Goal: Task Accomplishment & Management: Complete application form

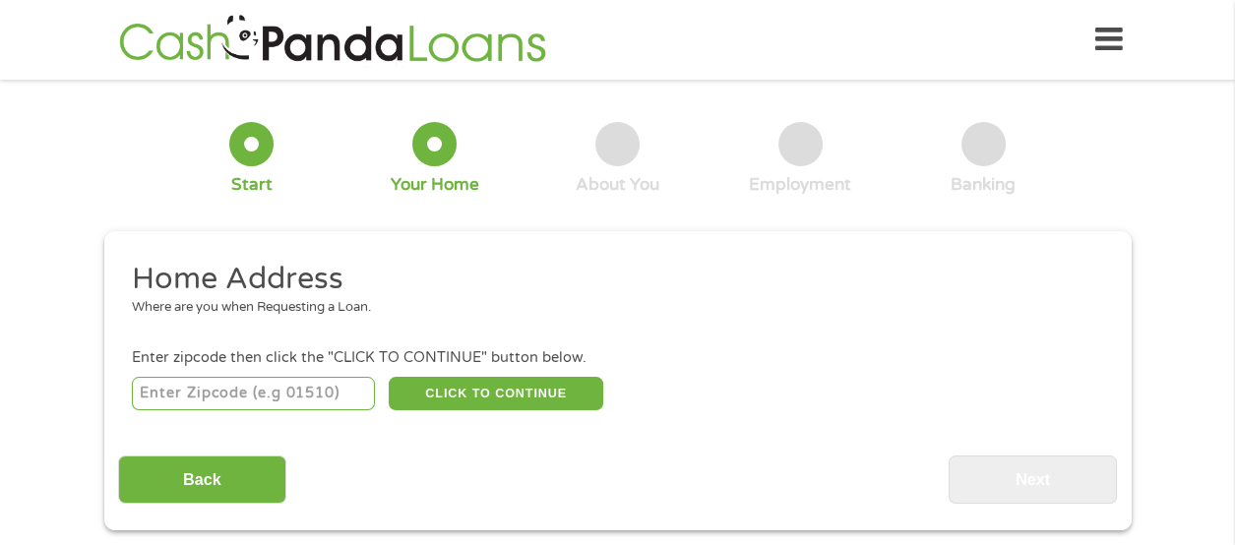
click at [162, 410] on input "number" at bounding box center [253, 393] width 243 height 33
type input "54241"
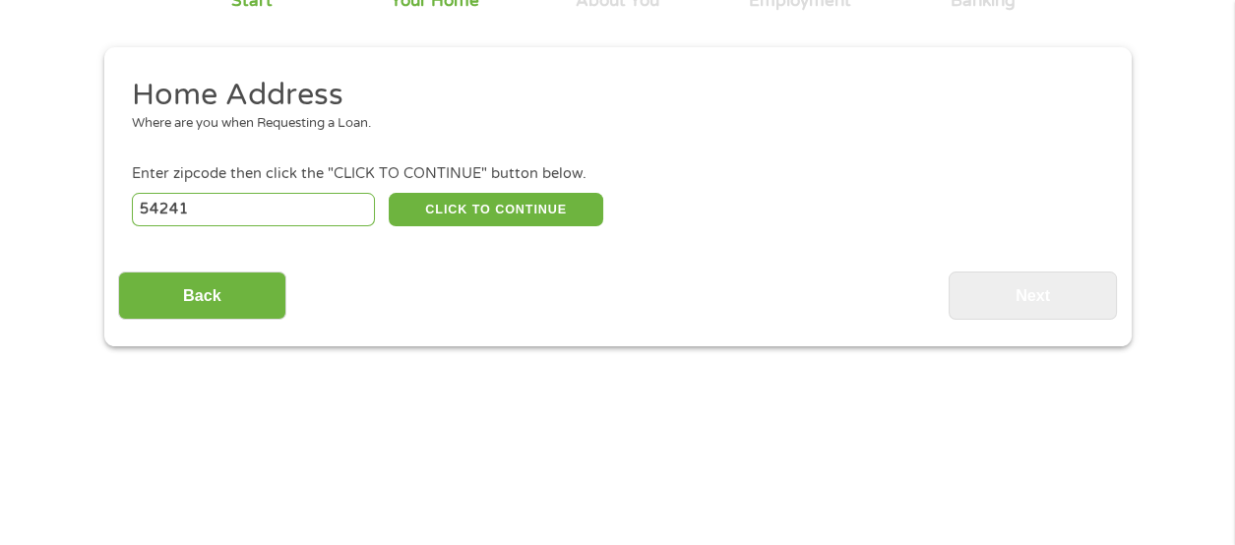
scroll to position [192, 0]
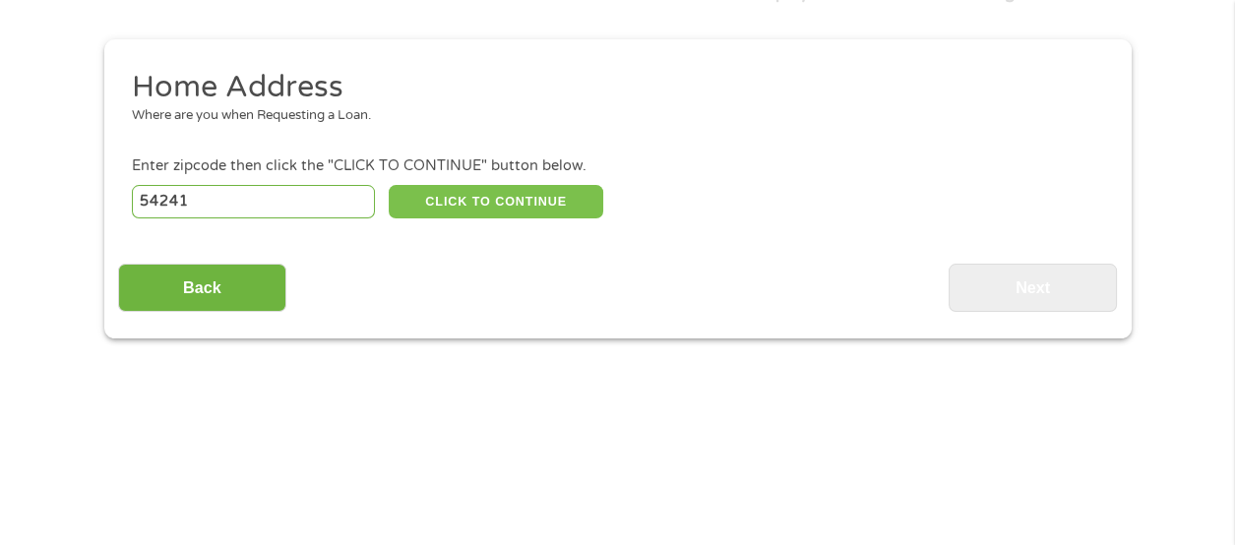
click at [435, 218] on button "CLICK TO CONTINUE" at bounding box center [496, 201] width 214 height 33
type input "54241"
type input "Two Rivers"
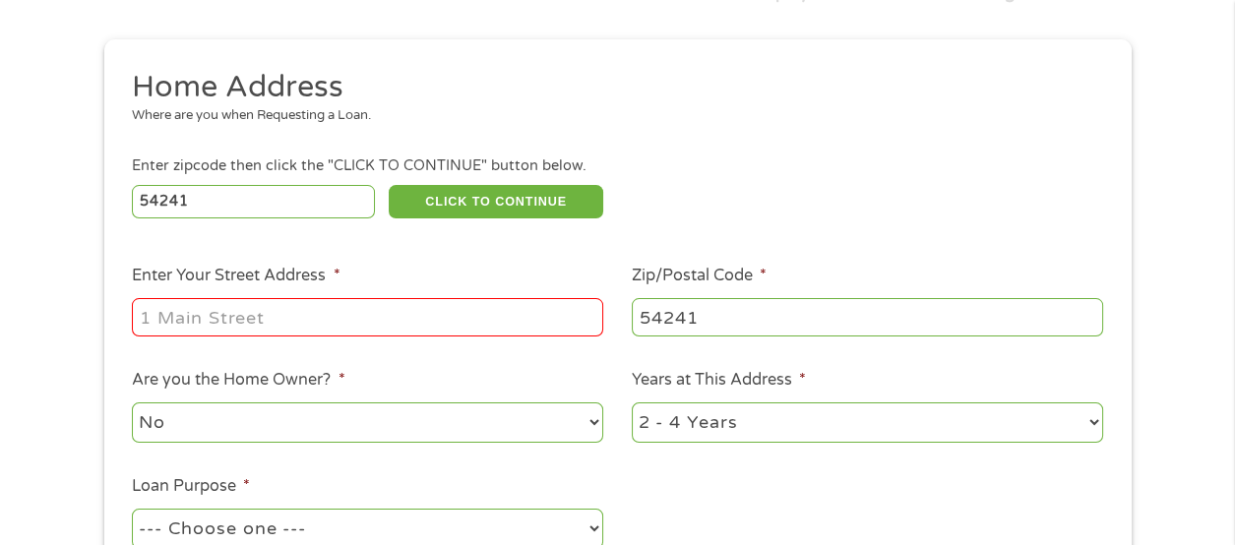
click at [172, 335] on input "Enter Your Street Address *" at bounding box center [367, 316] width 471 height 37
type input "[STREET_ADDRESS]"
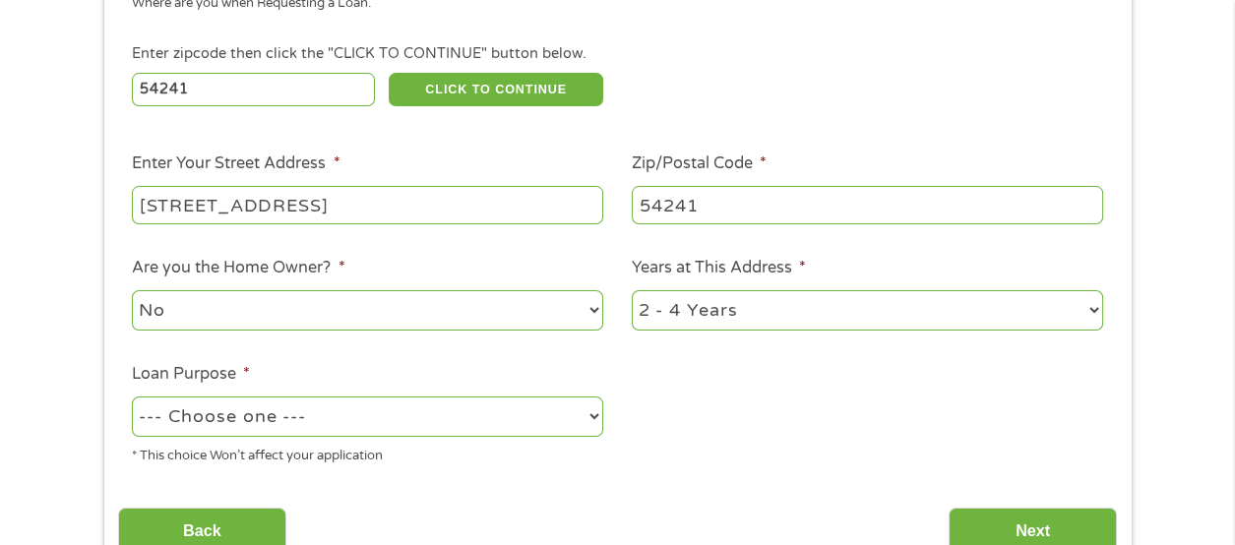
scroll to position [322, 0]
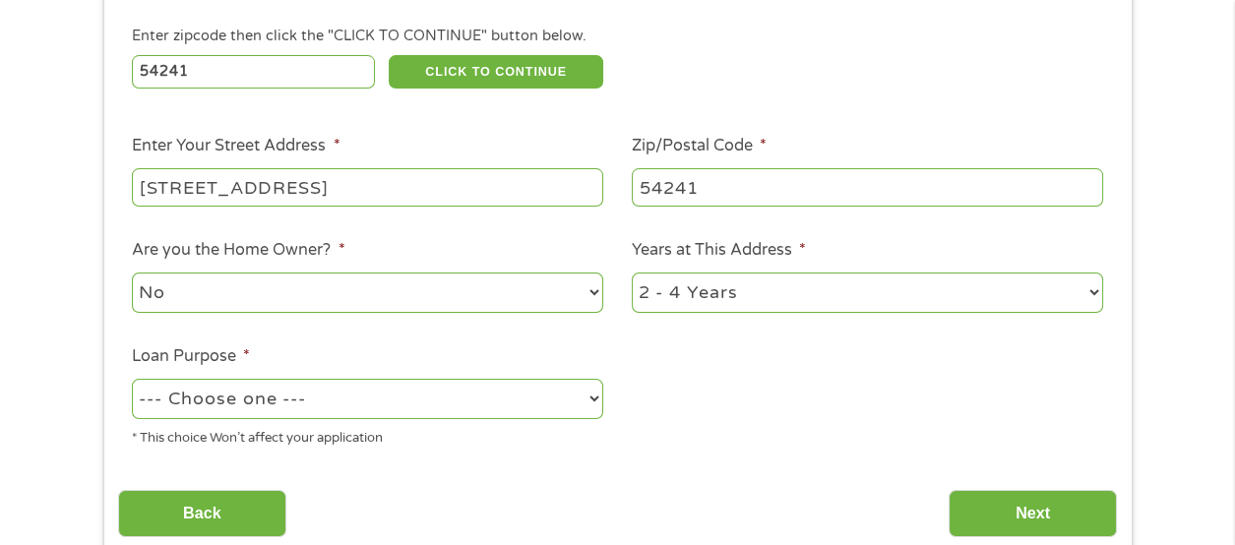
click at [148, 313] on select "No Yes" at bounding box center [367, 292] width 471 height 40
select select "yes"
click at [132, 310] on select "No Yes" at bounding box center [367, 292] width 471 height 40
click at [658, 313] on select "1 Year or less 1 - 2 Years 2 - 4 Years Over 4 Years" at bounding box center [867, 292] width 471 height 40
select select "60months"
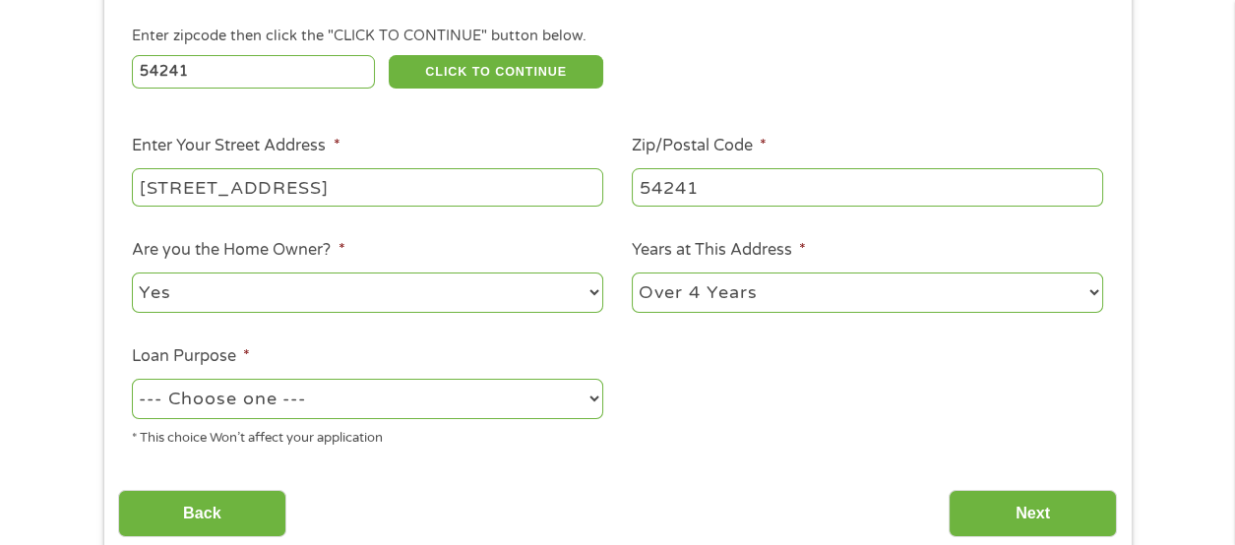
click at [632, 310] on select "1 Year or less 1 - 2 Years 2 - 4 Years Over 4 Years" at bounding box center [867, 292] width 471 height 40
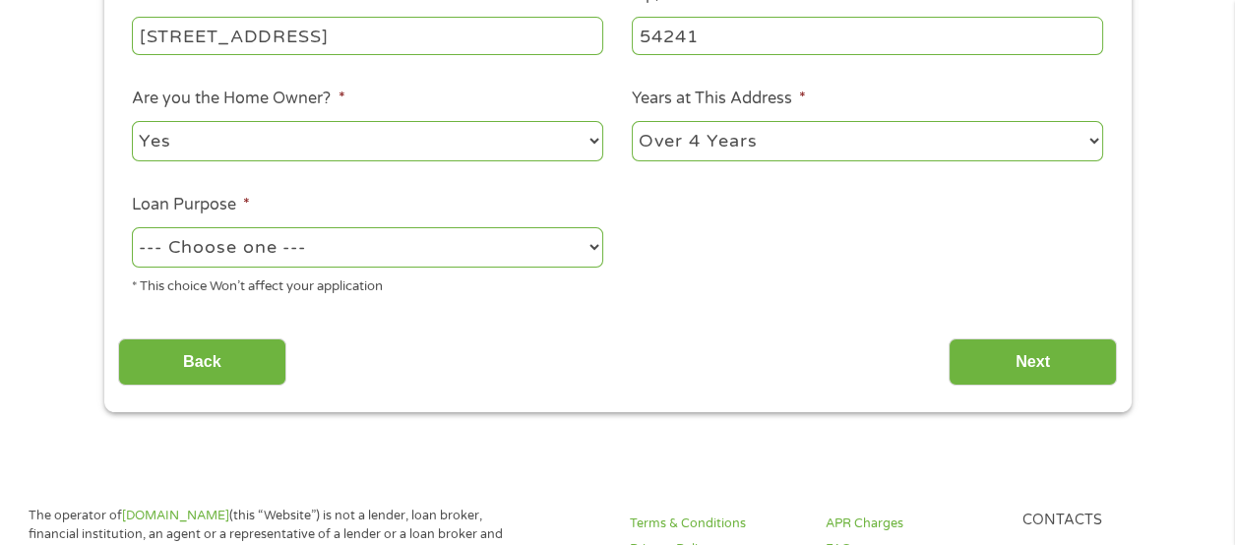
scroll to position [475, 0]
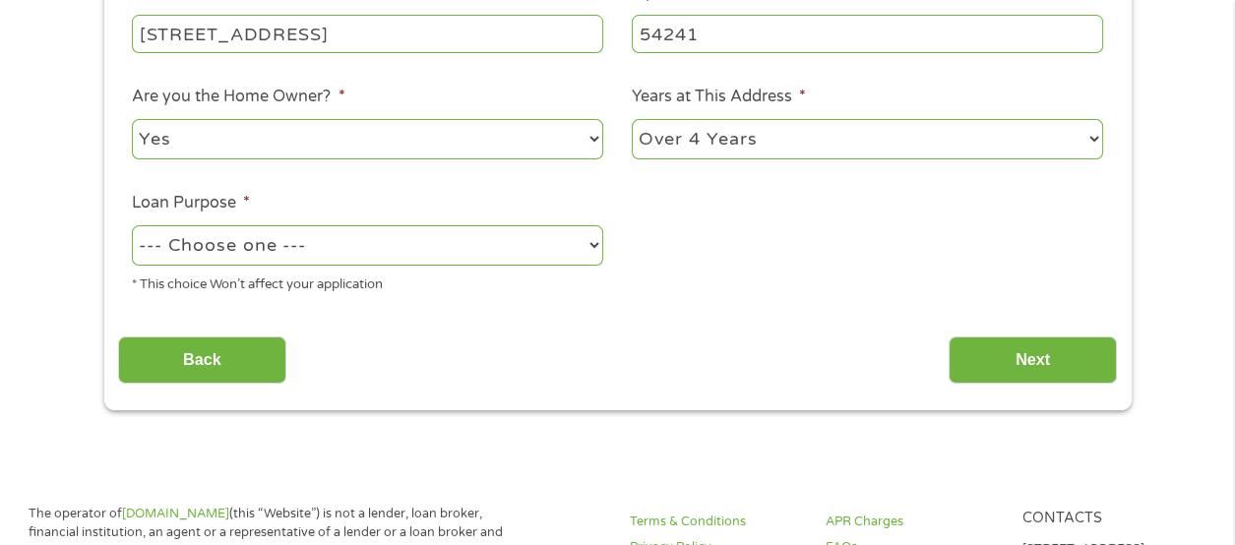
click at [163, 266] on select "--- Choose one --- Pay Bills Debt Consolidation Home Improvement Major Purchase…" at bounding box center [367, 245] width 471 height 40
select select "medicalexpenses"
click at [132, 266] on select "--- Choose one --- Pay Bills Debt Consolidation Home Improvement Major Purchase…" at bounding box center [367, 245] width 471 height 40
click at [992, 385] on input "Next" at bounding box center [1032, 360] width 168 height 48
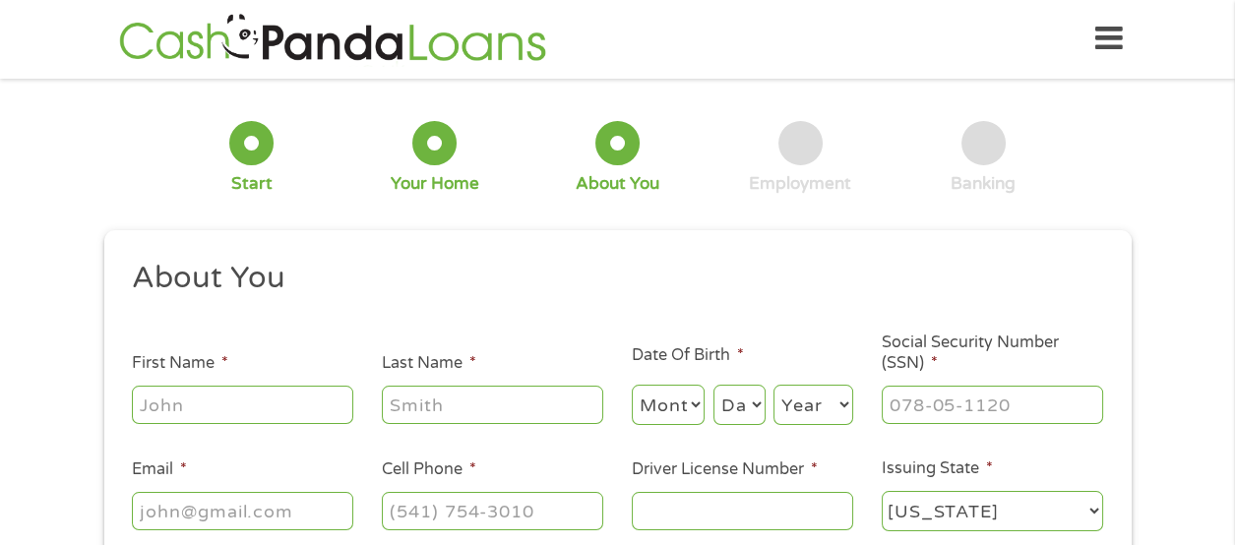
scroll to position [0, 0]
click at [157, 411] on input "First Name *" at bounding box center [242, 405] width 221 height 37
type input "[PERSON_NAME]"
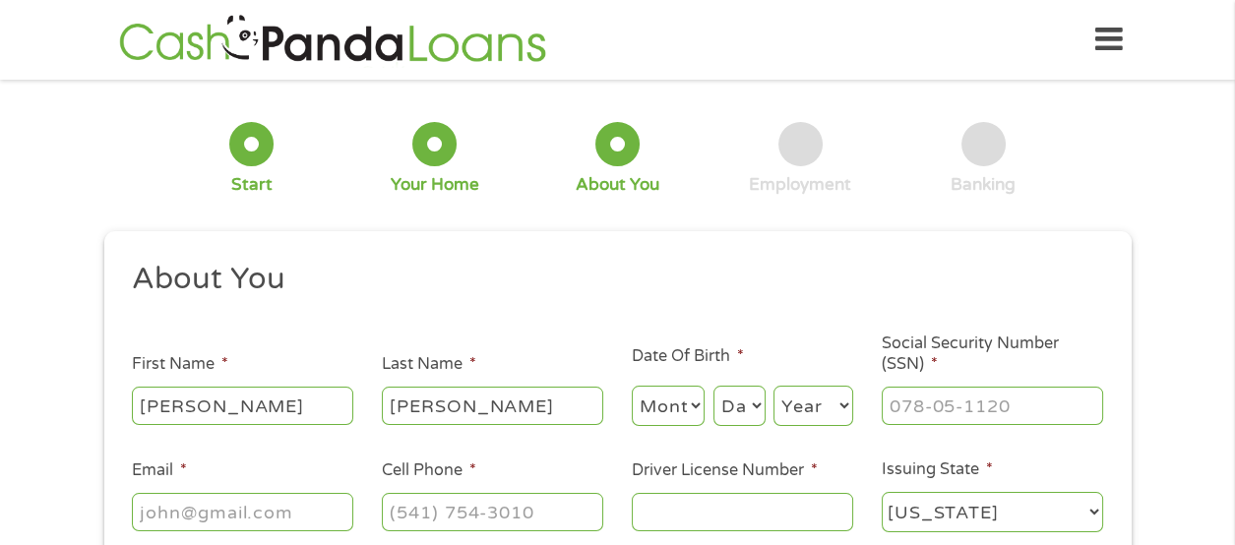
type input "[EMAIL_ADDRESS][DOMAIN_NAME]"
type input "[PHONE_NUMBER]"
click at [655, 418] on select "Month 1 2 3 4 5 6 7 8 9 10 11 12" at bounding box center [669, 406] width 74 height 40
select select "6"
click at [632, 396] on select "Month 1 2 3 4 5 6 7 8 9 10 11 12" at bounding box center [669, 406] width 74 height 40
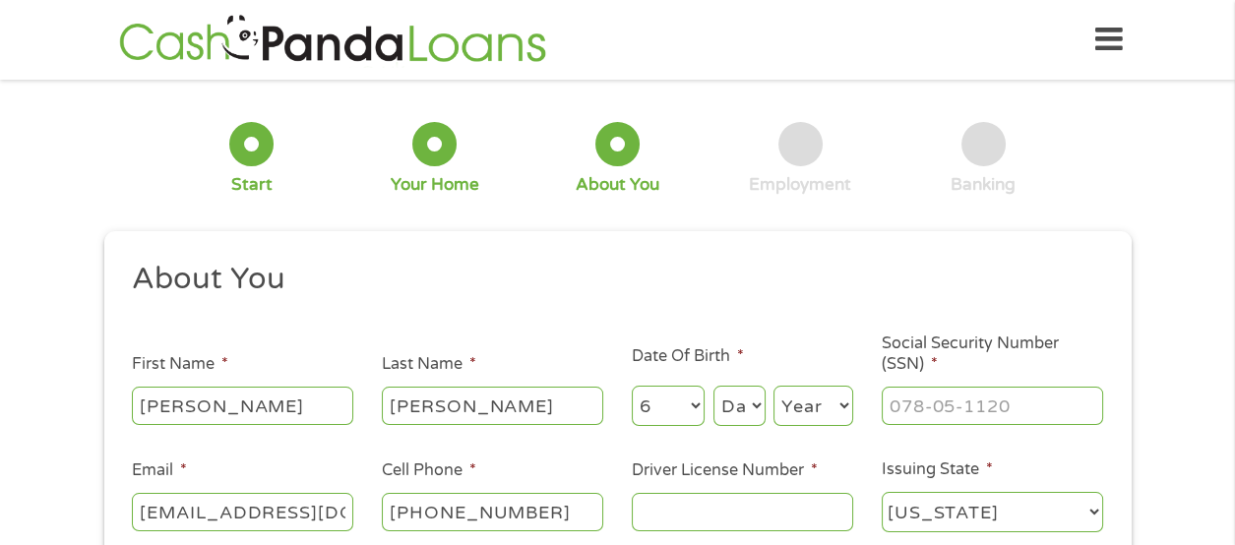
click at [727, 419] on select "Day 1 2 3 4 5 6 7 8 9 10 11 12 13 14 15 16 17 18 19 20 21 22 23 24 25 26 27 28 …" at bounding box center [739, 406] width 52 height 40
select select "14"
click at [713, 396] on select "Day 1 2 3 4 5 6 7 8 9 10 11 12 13 14 15 16 17 18 19 20 21 22 23 24 25 26 27 28 …" at bounding box center [739, 406] width 52 height 40
click at [790, 421] on select "Year [DATE] 2006 2005 2004 2003 2002 2001 2000 1999 1998 1997 1996 1995 1994 19…" at bounding box center [813, 406] width 80 height 40
select select "1962"
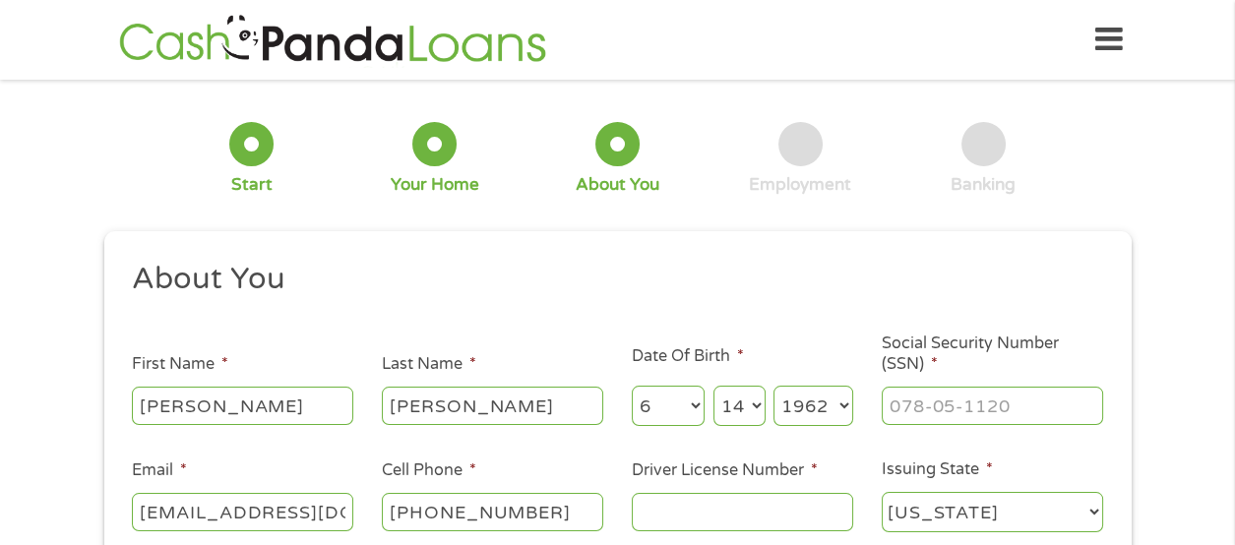
click at [773, 396] on select "Year [DATE] 2006 2005 2004 2003 2002 2001 2000 1999 1998 1997 1996 1995 1994 19…" at bounding box center [813, 406] width 80 height 40
click at [890, 412] on input "Social Security Number (SSN) *" at bounding box center [991, 405] width 221 height 37
type input "398-82-8893"
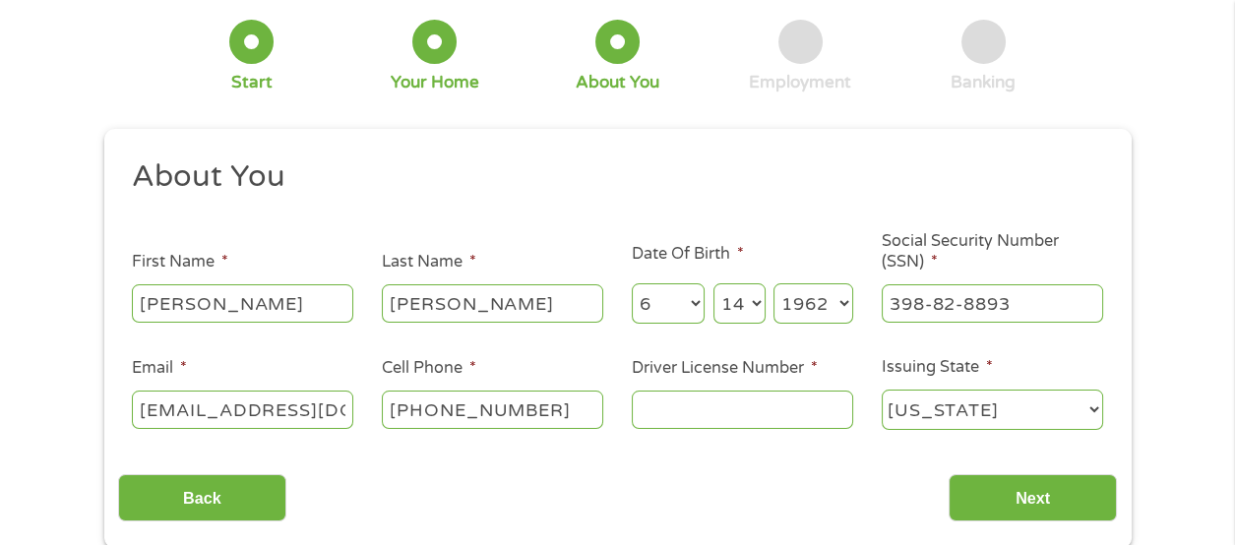
scroll to position [107, 0]
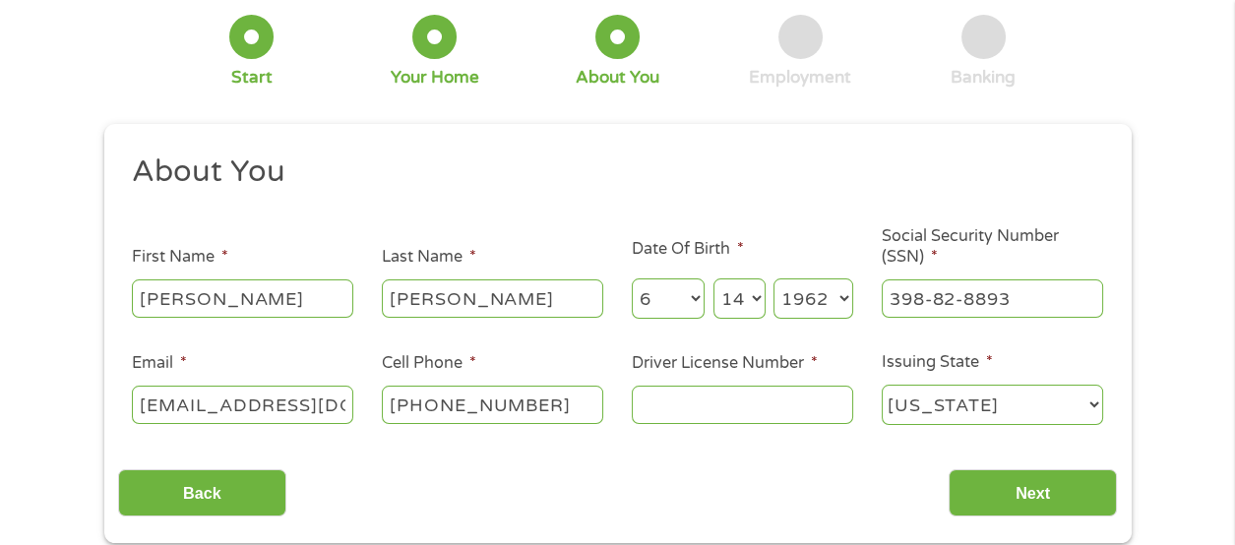
click at [646, 423] on input "Driver License Number *" at bounding box center [742, 404] width 221 height 37
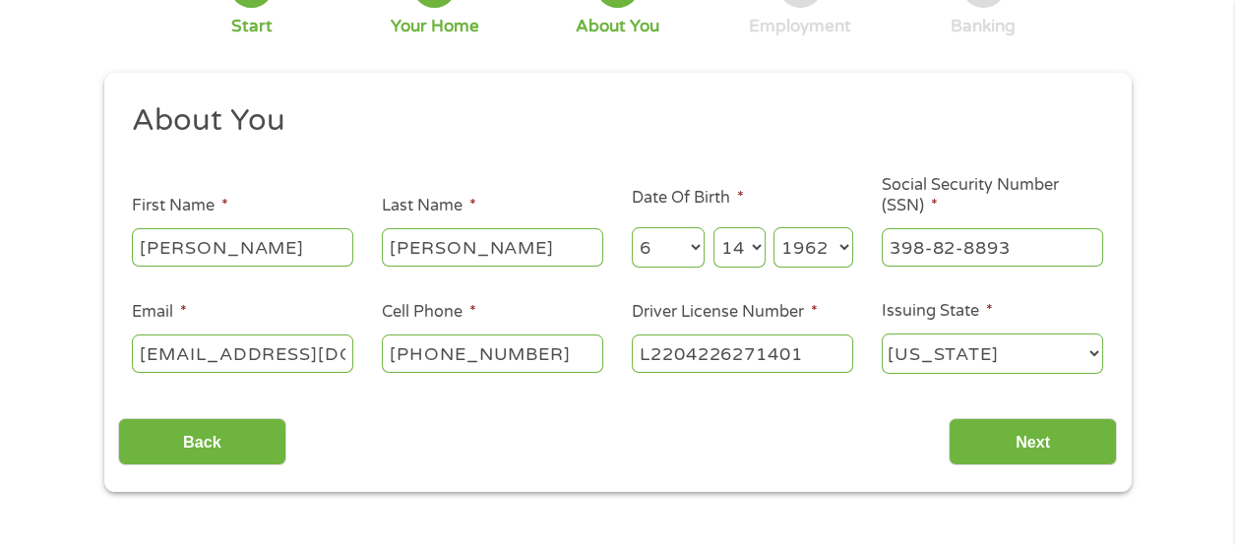
scroll to position [186, 0]
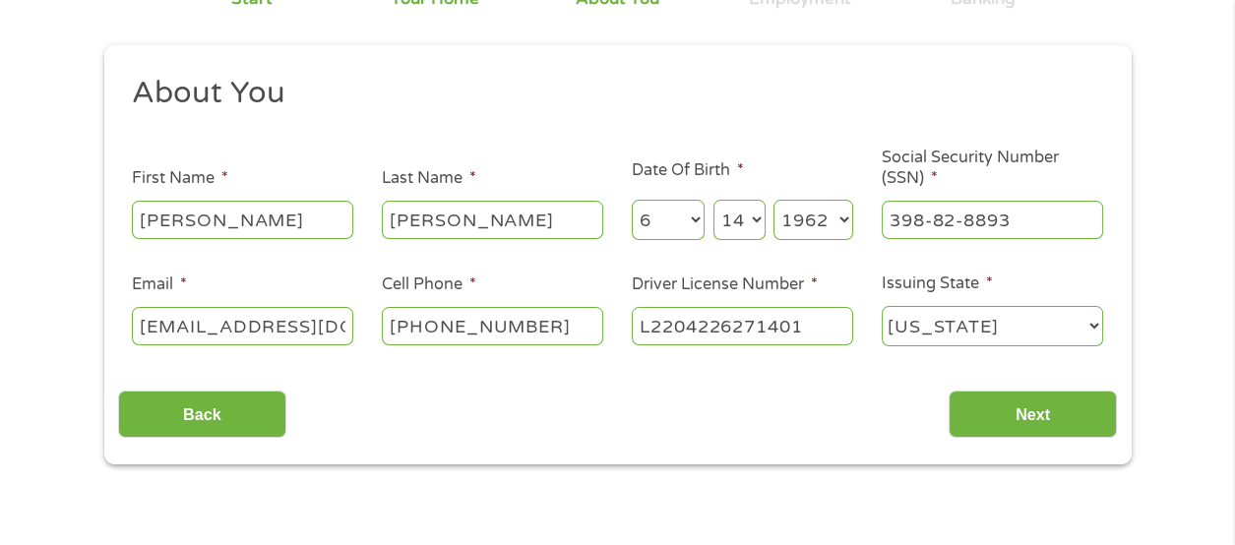
type input "L2204226271401"
click at [1024, 439] on input "Next" at bounding box center [1032, 415] width 168 height 48
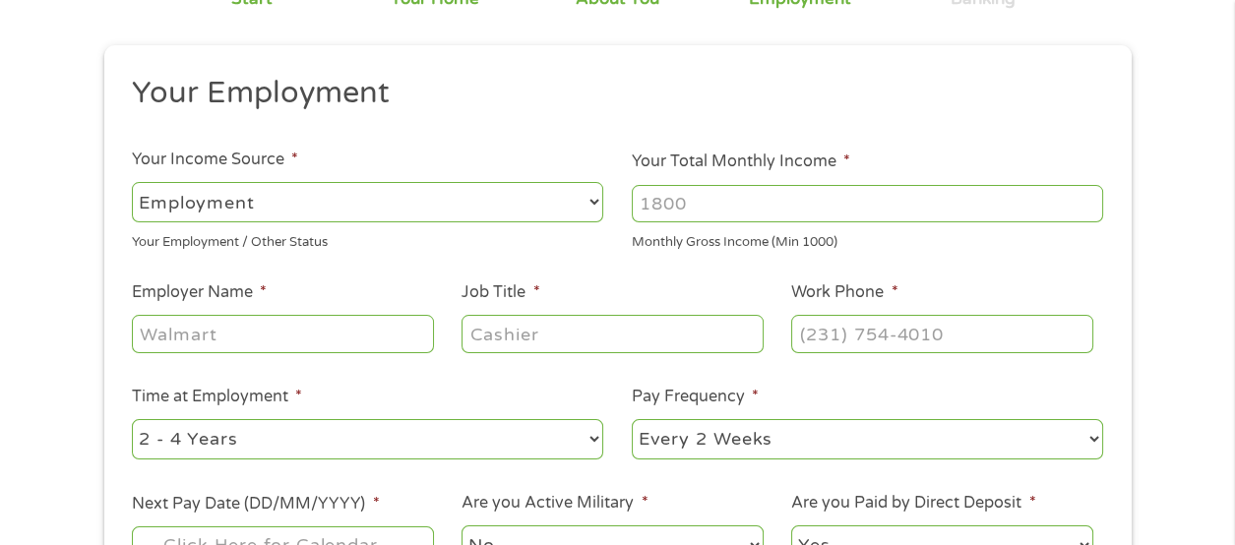
scroll to position [0, 0]
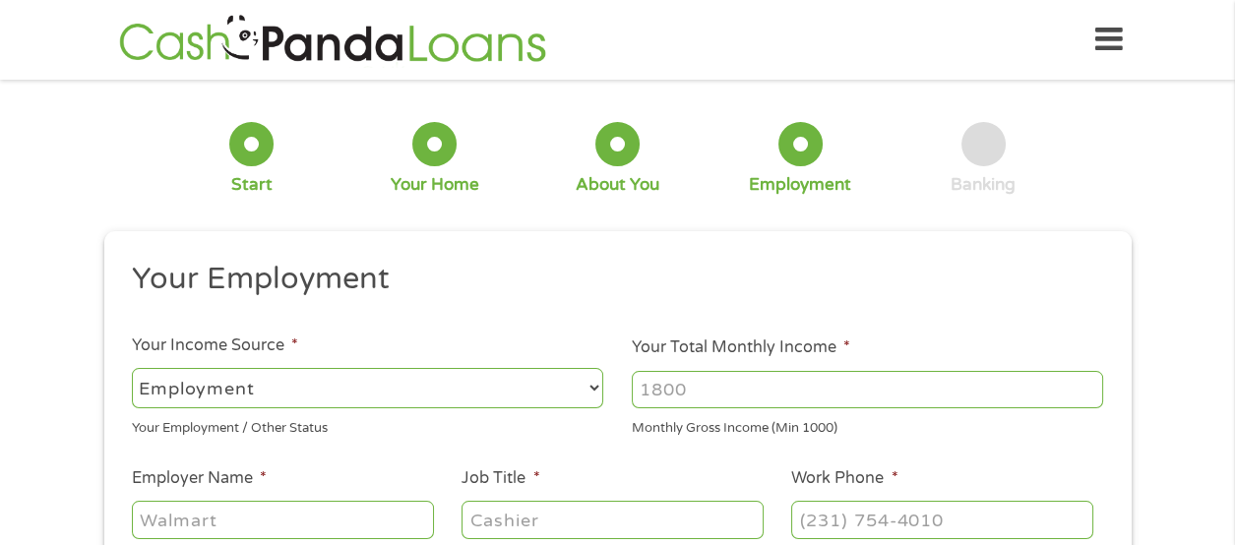
click at [160, 400] on select "--- Choose one --- Employment [DEMOGRAPHIC_DATA] Benefits" at bounding box center [367, 388] width 471 height 40
select select "benefits"
click at [132, 373] on select "--- Choose one --- Employment [DEMOGRAPHIC_DATA] Benefits" at bounding box center [367, 388] width 471 height 40
type input "Other"
type input "[PHONE_NUMBER]"
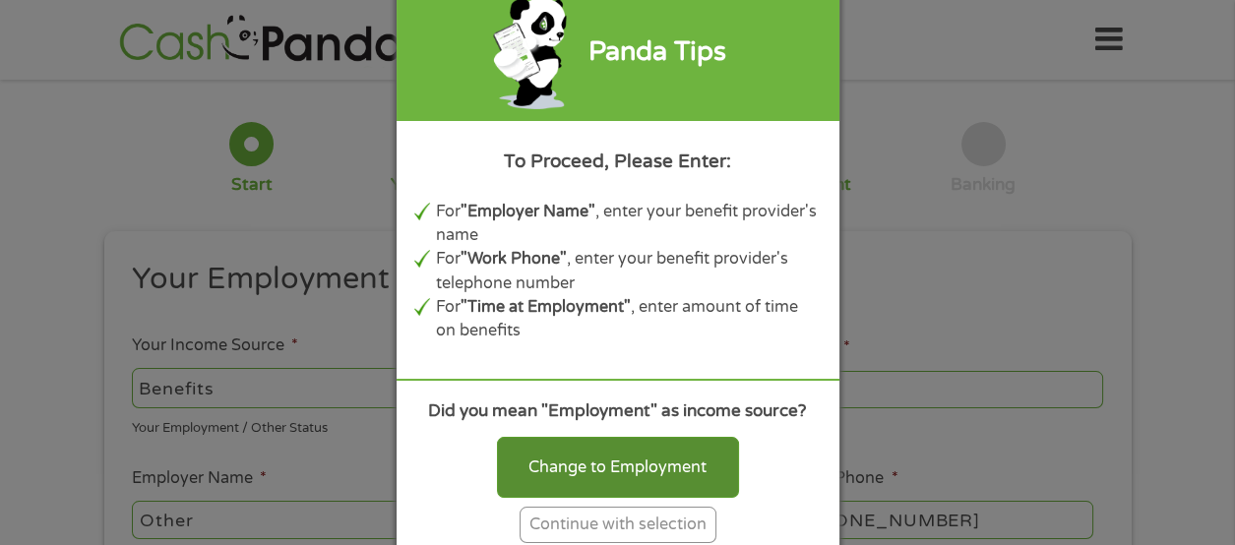
click at [520, 498] on div "Change to Employment" at bounding box center [618, 467] width 242 height 61
select select "fullTime"
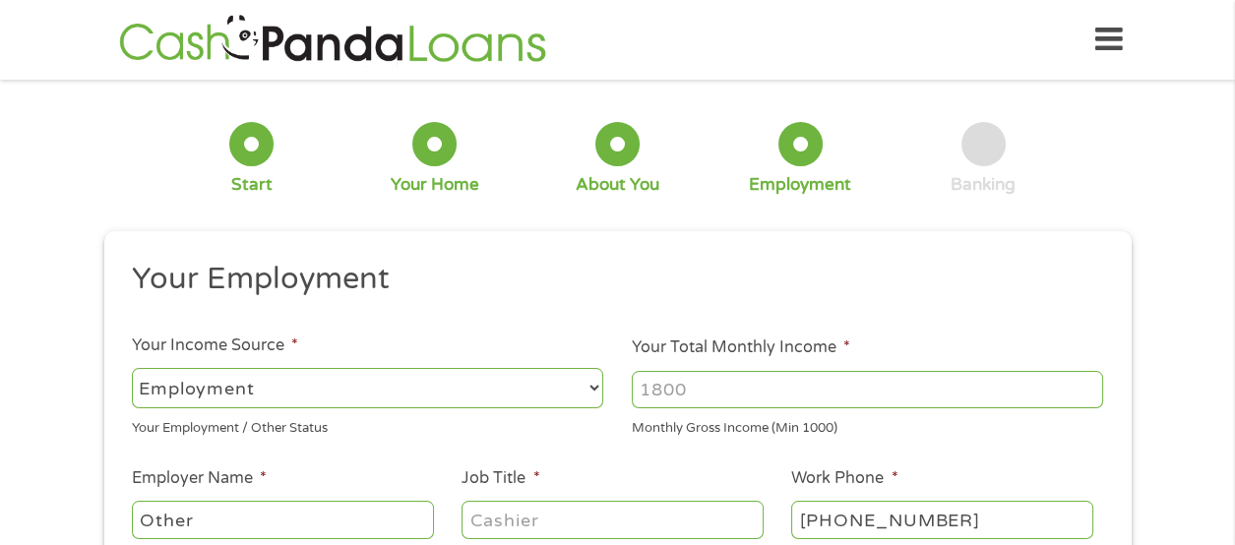
click at [643, 404] on input "Your Total Monthly Income *" at bounding box center [867, 389] width 471 height 37
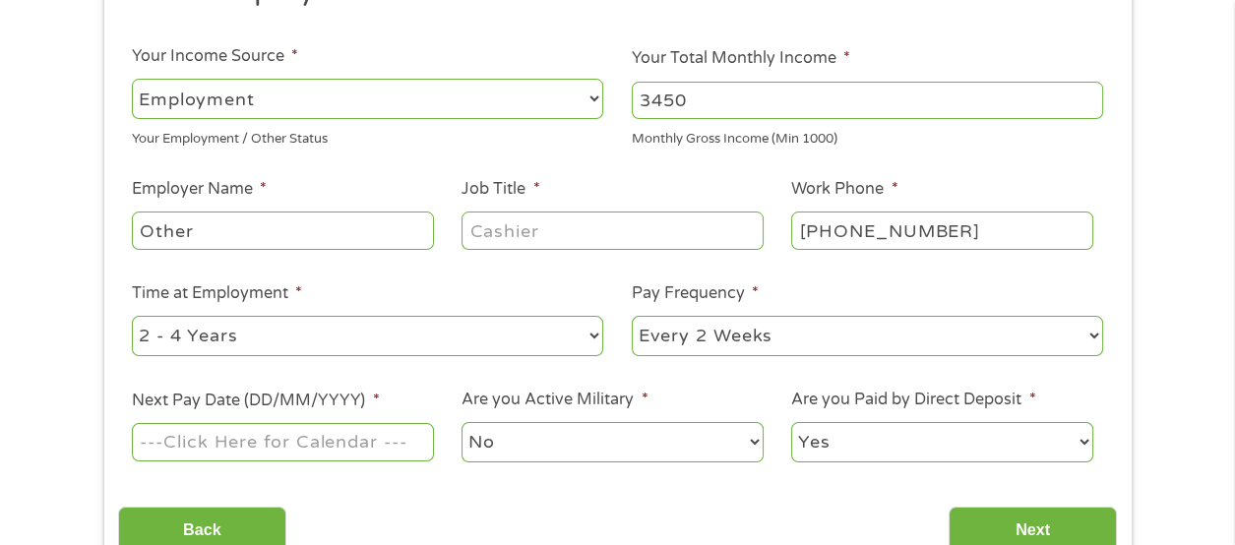
scroll to position [296, 0]
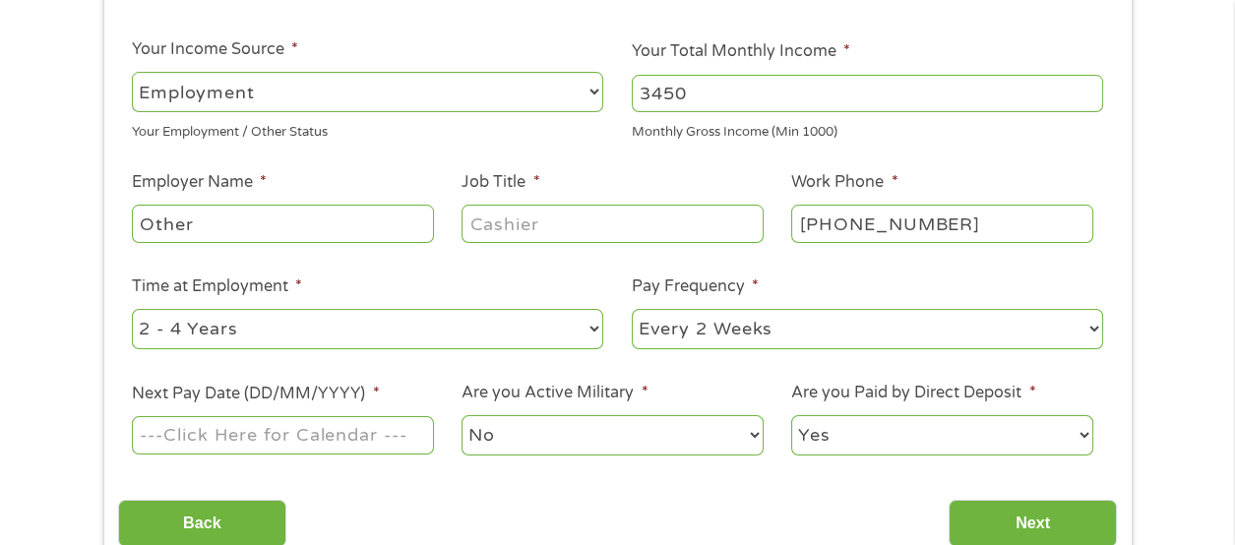
type input "3450"
click at [151, 238] on input "Other" at bounding box center [282, 223] width 301 height 37
click at [147, 242] on input "OSSAther" at bounding box center [282, 223] width 301 height 37
click at [180, 242] on input "SSAther" at bounding box center [282, 223] width 301 height 37
type input "SSA"
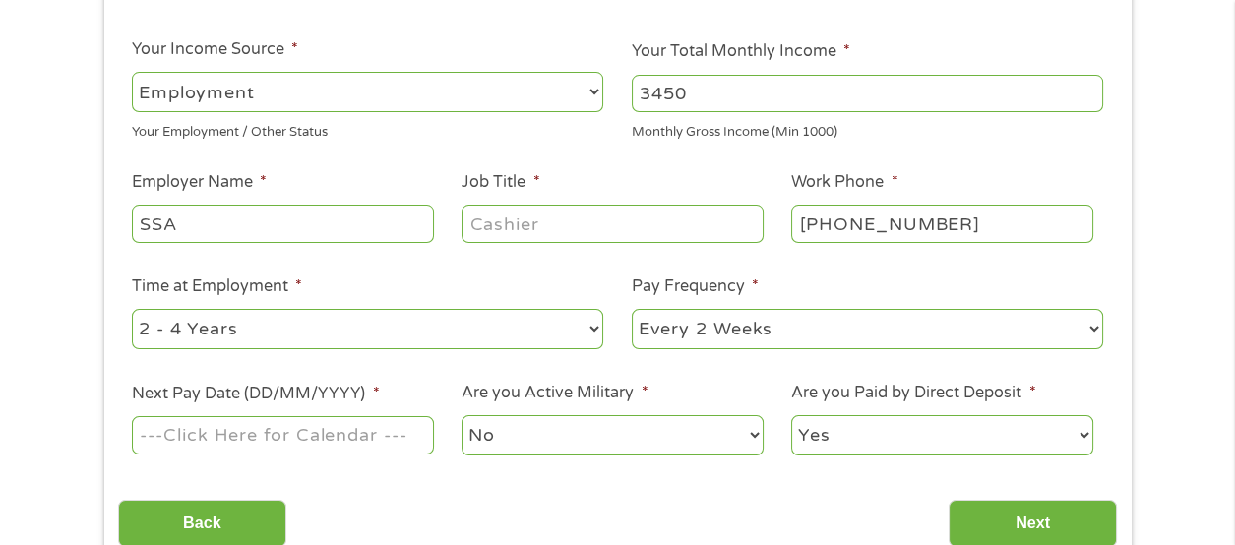
click at [483, 242] on input "Job Title *" at bounding box center [611, 223] width 301 height 37
type input "consultant"
click at [804, 242] on input "[PHONE_NUMBER]" at bounding box center [941, 223] width 301 height 37
type input "[PHONE_NUMBER]"
click at [136, 349] on select "--- Choose one --- 1 Year or less 1 - 2 Years 2 - 4 Years Over 4 Years" at bounding box center [367, 329] width 471 height 40
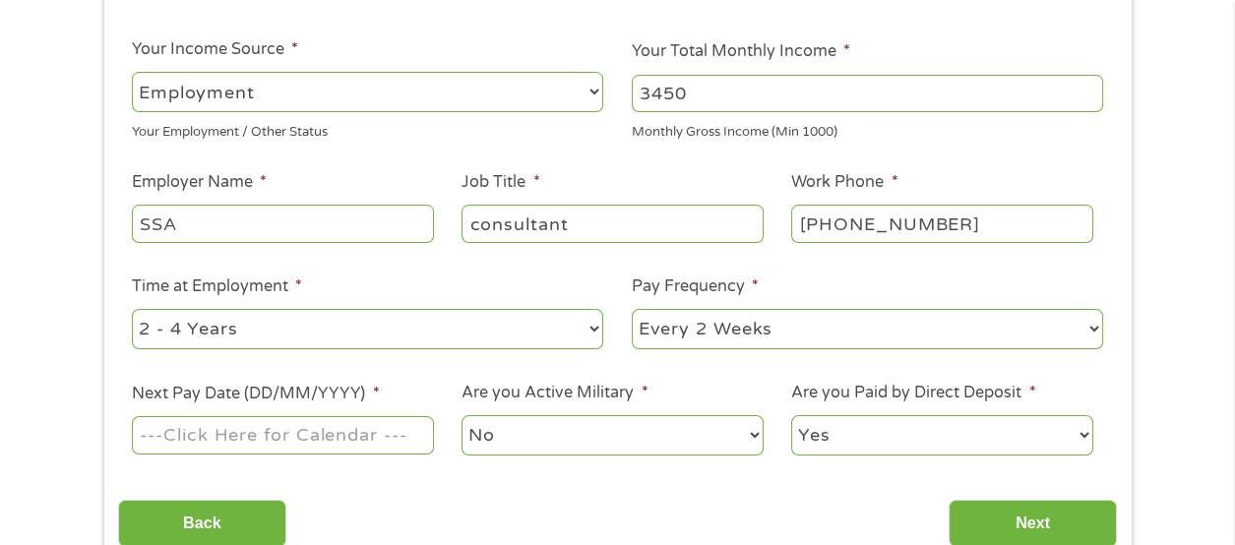
select select "60months"
click at [132, 340] on select "--- Choose one --- 1 Year or less 1 - 2 Years 2 - 4 Years Over 4 Years" at bounding box center [367, 329] width 471 height 40
click at [644, 349] on select "--- Choose one --- Every 2 Weeks Every Week Monthly Semi-Monthly" at bounding box center [867, 329] width 471 height 40
click at [632, 340] on select "--- Choose one --- Every 2 Weeks Every Week Monthly Semi-Monthly" at bounding box center [867, 329] width 471 height 40
click at [642, 349] on select "--- Choose one --- Every 2 Weeks Every Week Monthly Semi-Monthly" at bounding box center [867, 329] width 471 height 40
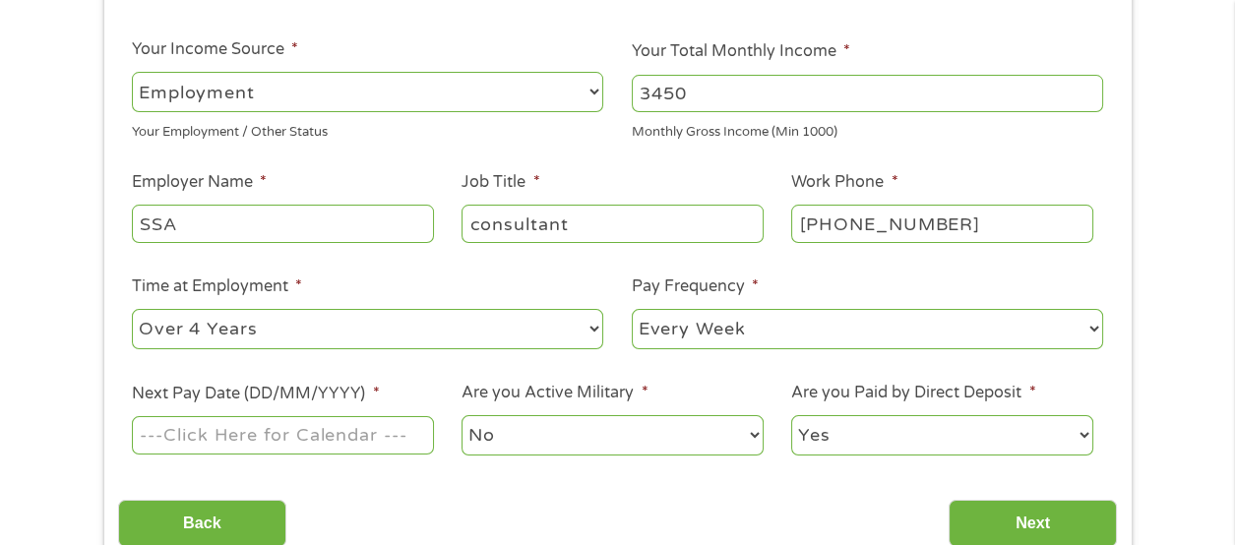
select select "monthly"
click at [632, 340] on select "--- Choose one --- Every 2 Weeks Every Week Monthly Semi-Monthly" at bounding box center [867, 329] width 471 height 40
click at [160, 453] on input "Next Pay Date (DD/MM/YYYY) *" at bounding box center [282, 434] width 301 height 37
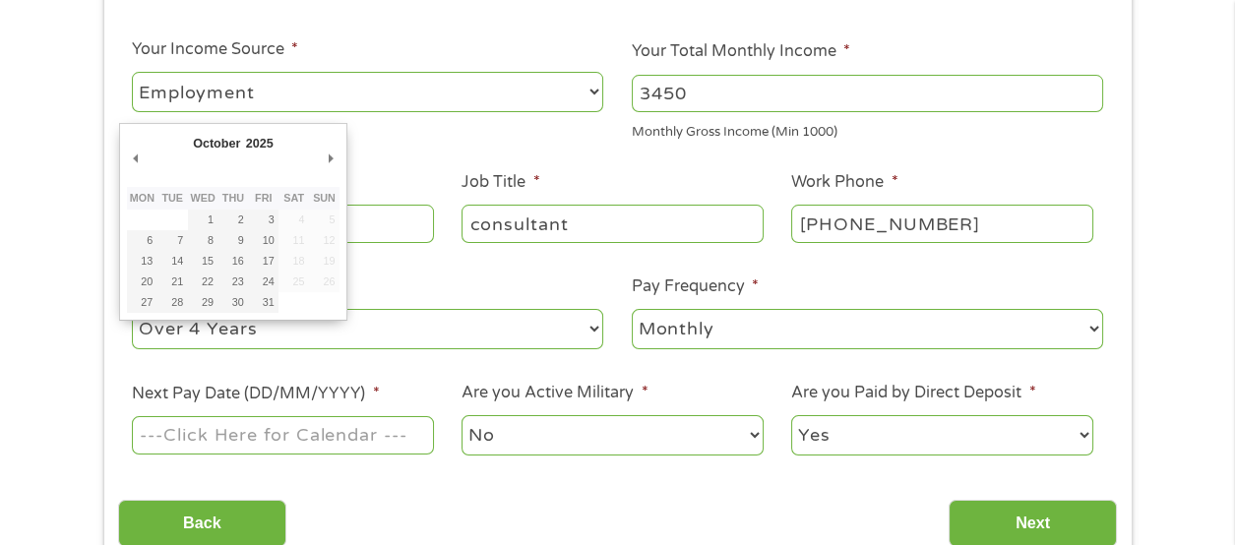
type input "[DATE]"
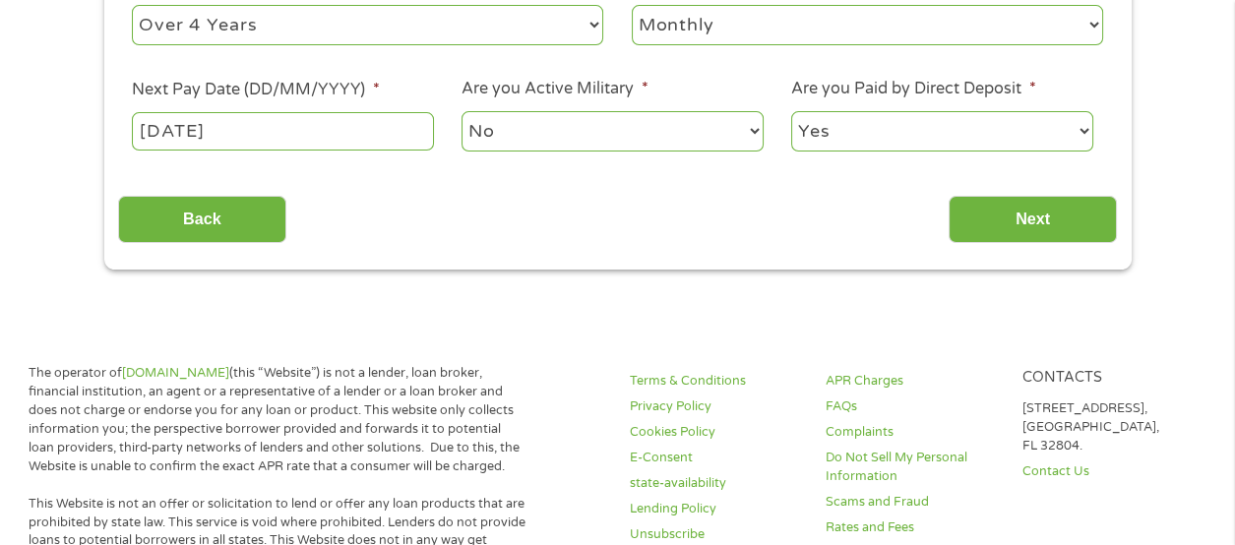
scroll to position [625, 0]
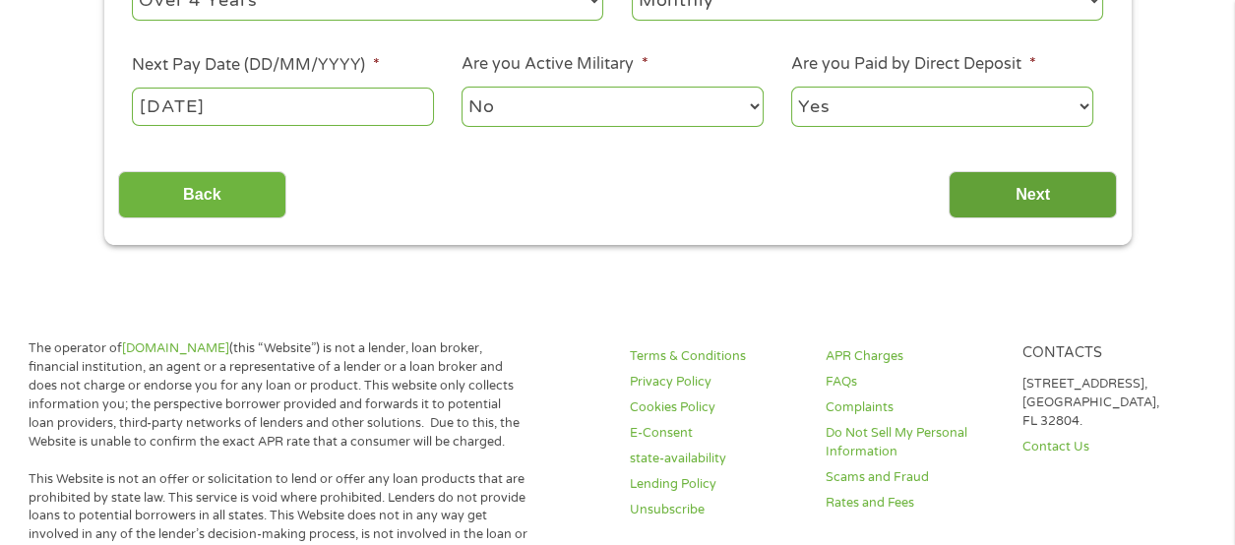
click at [1002, 219] on input "Next" at bounding box center [1032, 195] width 168 height 48
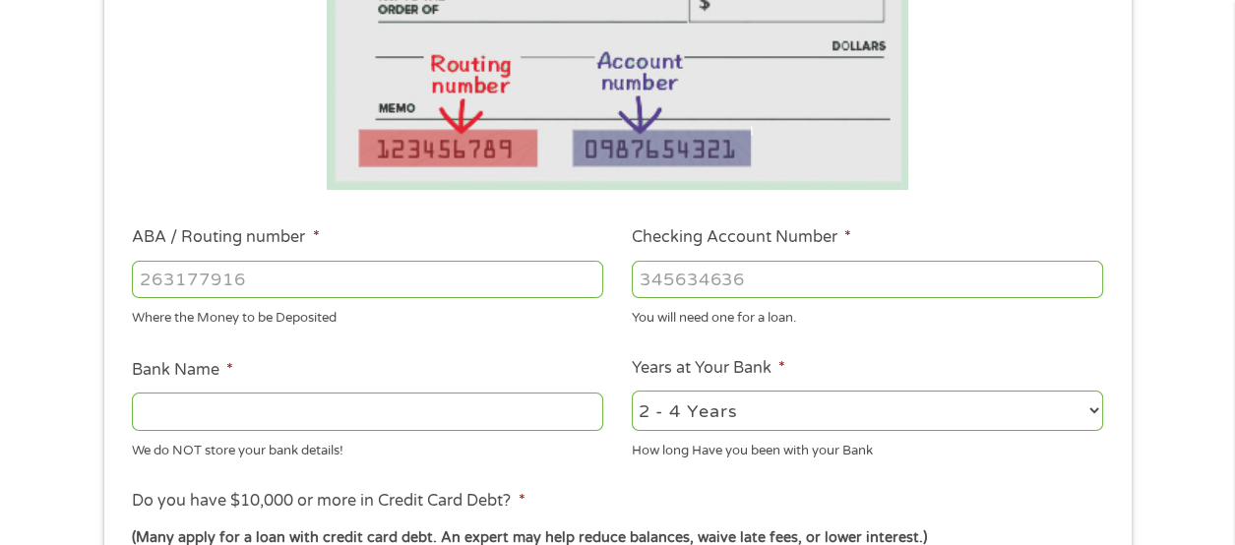
scroll to position [426, 0]
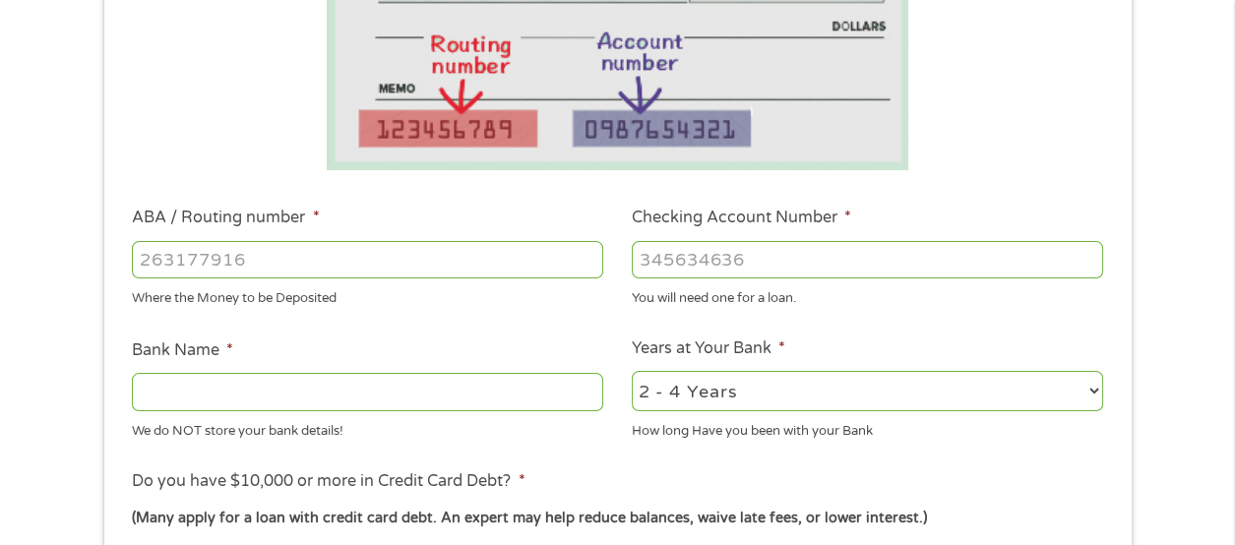
click at [156, 278] on input "ABA / Routing number *" at bounding box center [367, 259] width 471 height 37
type input "121202211"
type input "[PERSON_NAME] [PERSON_NAME] BANK"
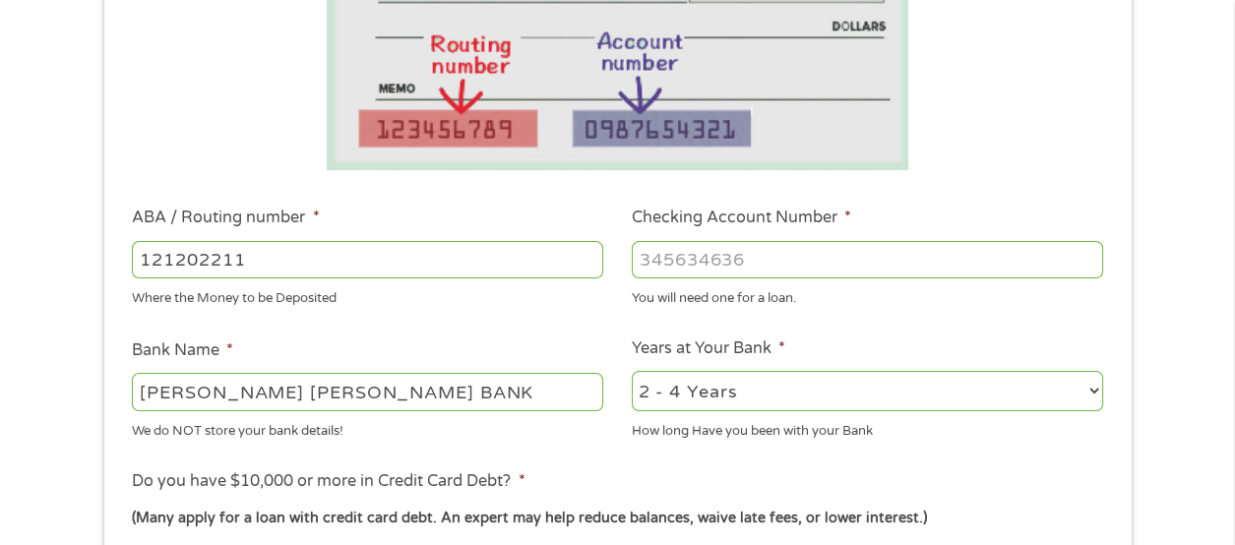
type input "121202211"
click at [651, 271] on input "Checking Account Number *" at bounding box center [867, 259] width 471 height 37
click at [639, 278] on input "Checking Account Number *" at bounding box center [867, 259] width 471 height 37
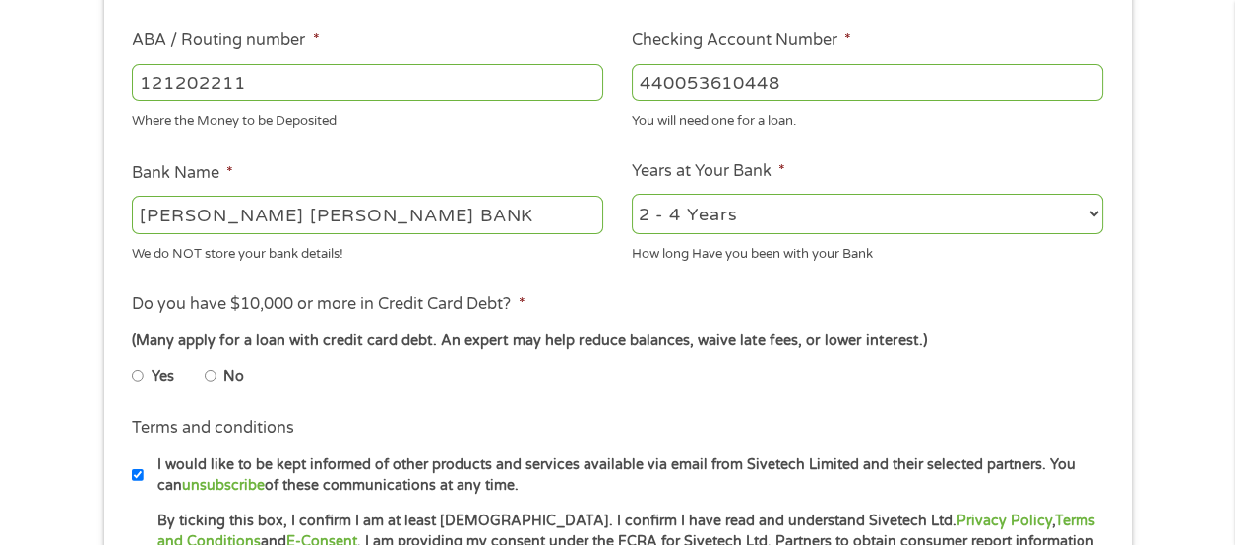
scroll to position [609, 0]
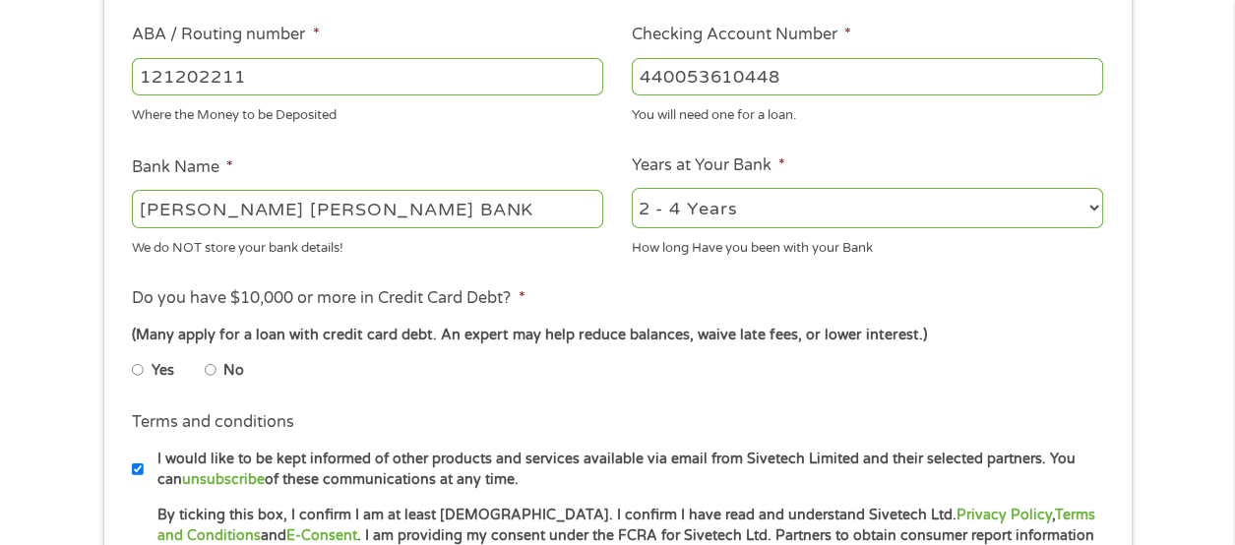
type input "440053610448"
click at [646, 228] on select "2 - 4 Years 6 - 12 Months 1 - 2 Years Over 4 Years" at bounding box center [867, 208] width 471 height 40
select select "60months"
click at [632, 219] on select "2 - 4 Years 6 - 12 Months 1 - 2 Years Over 4 Years" at bounding box center [867, 208] width 471 height 40
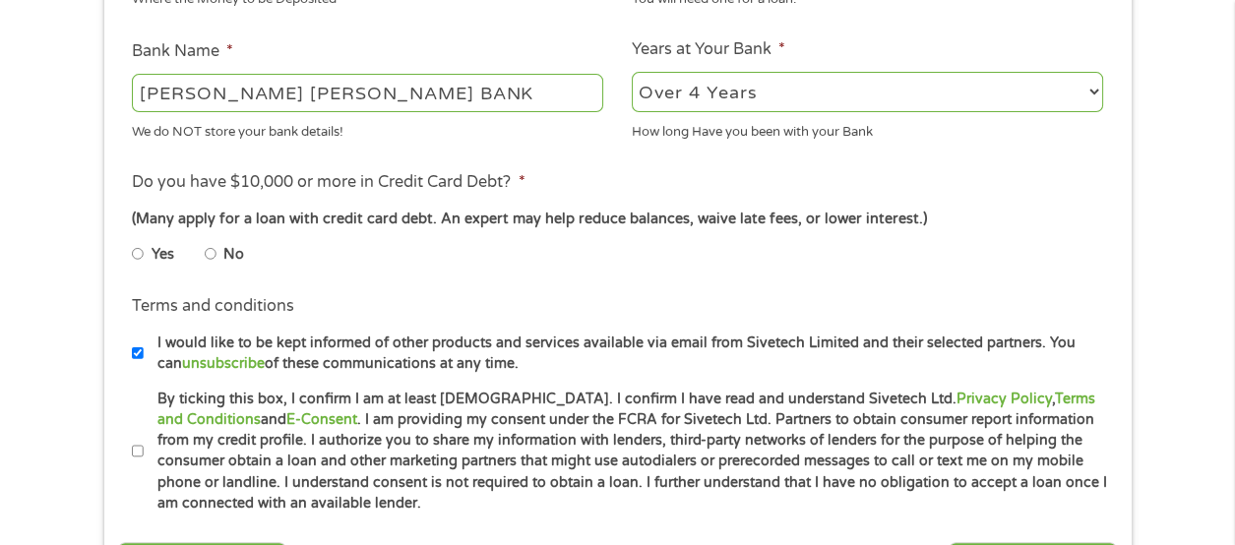
scroll to position [729, 0]
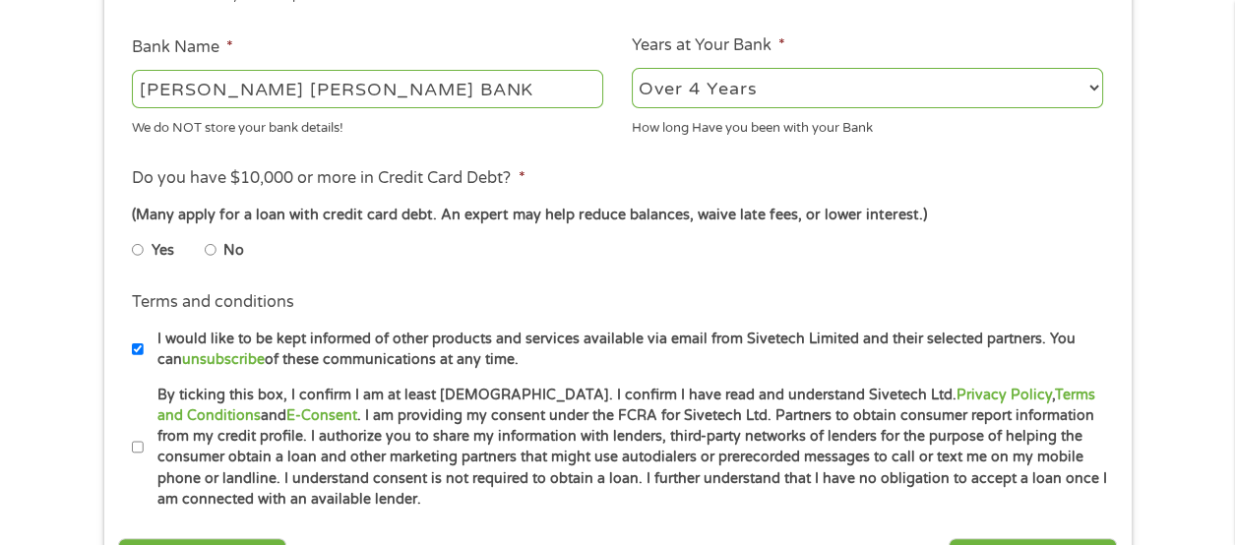
click at [135, 266] on input "Yes" at bounding box center [138, 249] width 12 height 31
radio input "true"
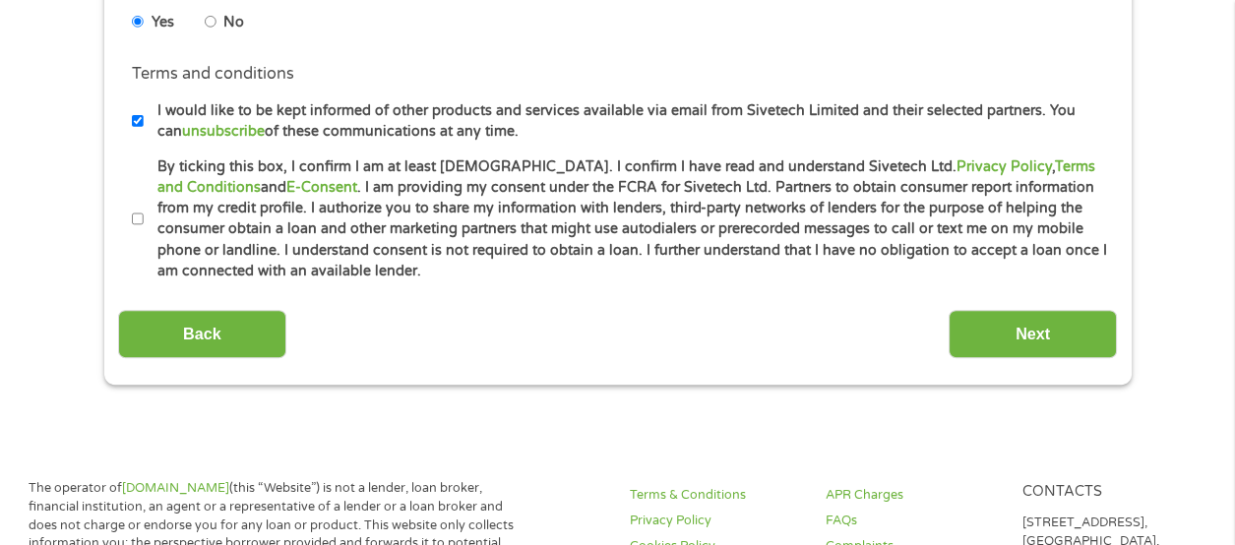
scroll to position [958, 0]
click at [138, 234] on input "By ticking this box, I confirm I am at least [DEMOGRAPHIC_DATA]. I confirm I ha…" at bounding box center [138, 218] width 12 height 31
checkbox input "true"
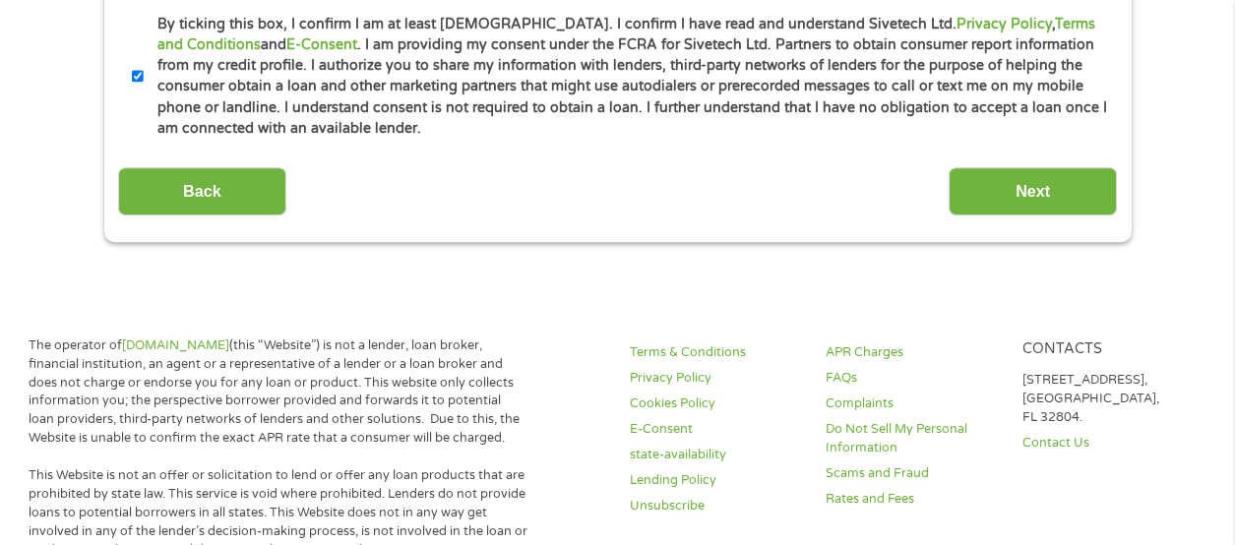
scroll to position [1102, 0]
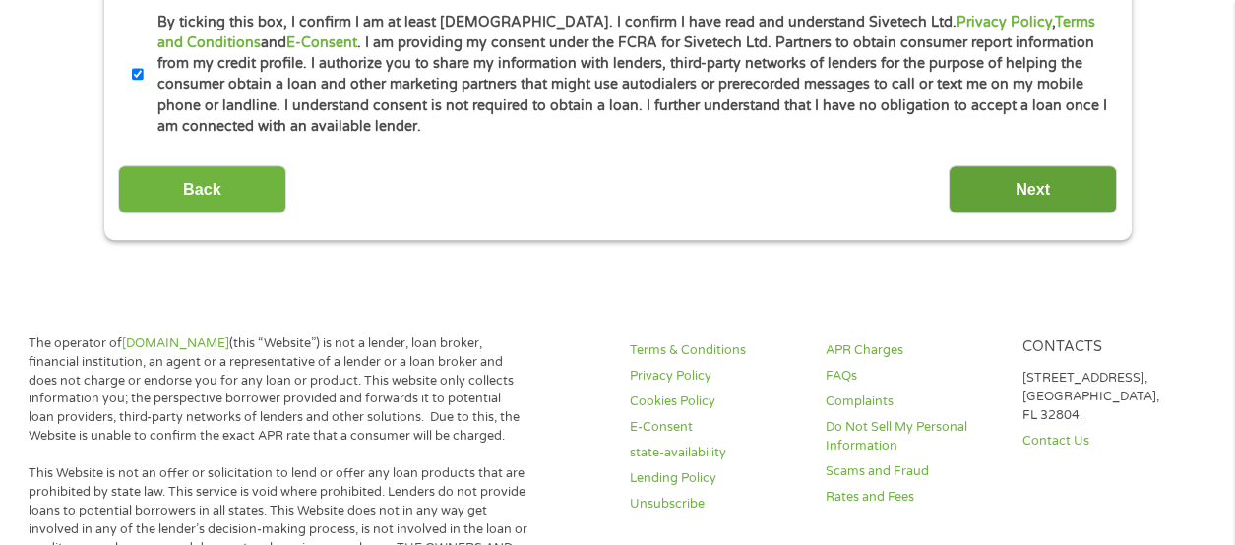
click at [979, 213] on input "Next" at bounding box center [1032, 189] width 168 height 48
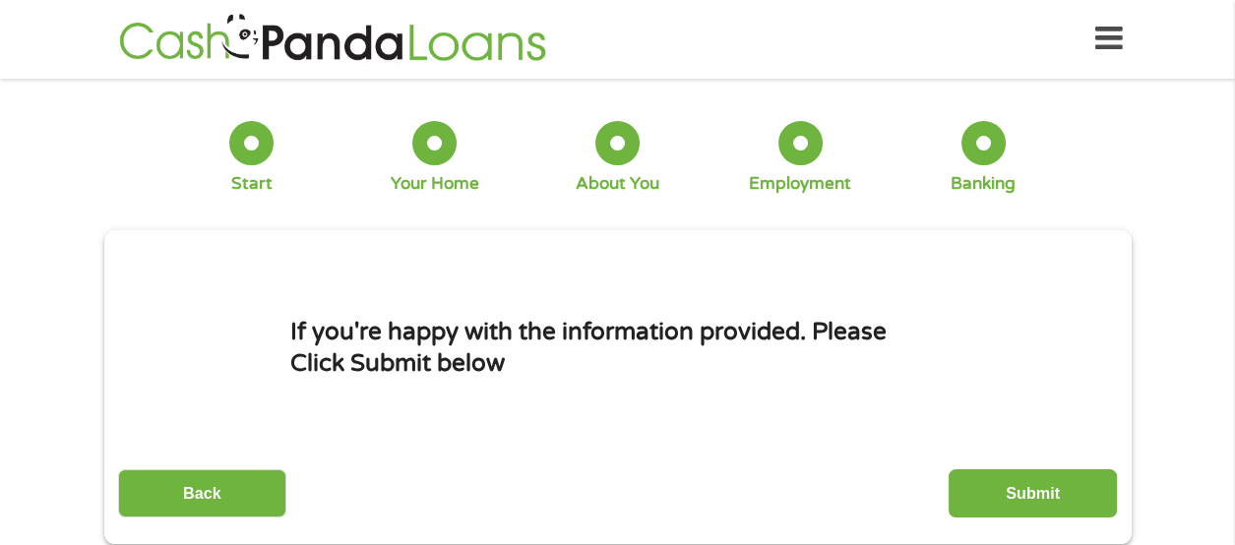
scroll to position [0, 0]
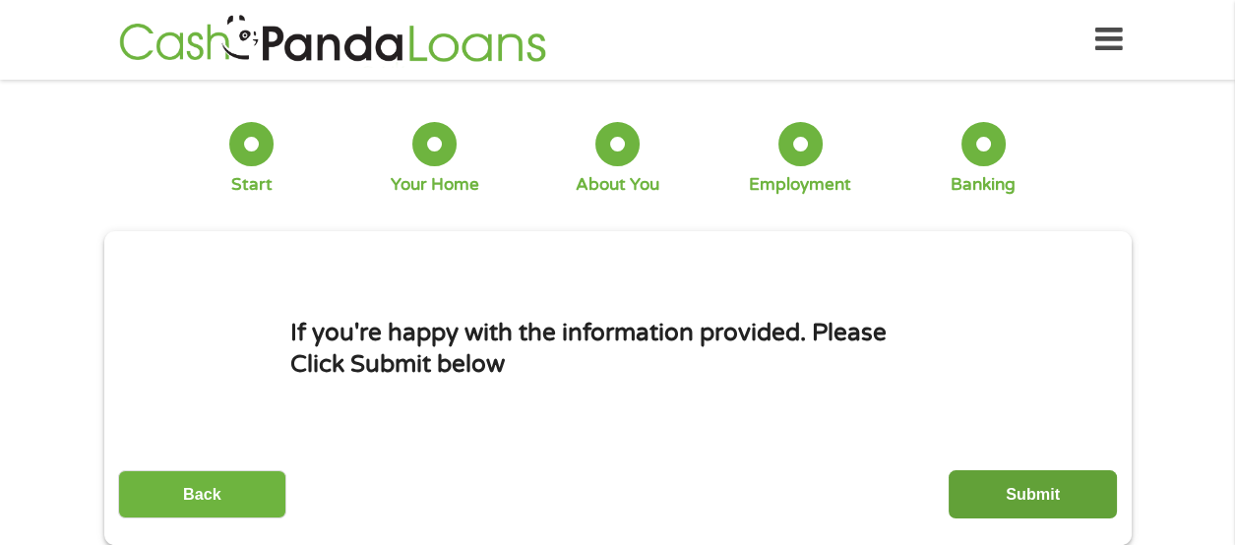
click at [994, 497] on input "Submit" at bounding box center [1032, 494] width 168 height 48
